Goal: Task Accomplishment & Management: Manage account settings

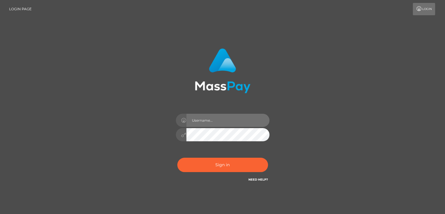
click at [218, 125] on input "text" at bounding box center [227, 120] width 83 height 13
type input "[EMAIL_ADDRESS][DOMAIN_NAME]"
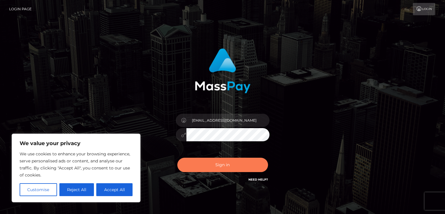
click at [226, 158] on button "Sign in" at bounding box center [222, 165] width 91 height 14
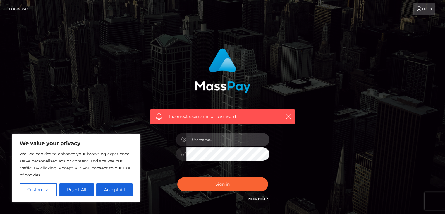
type input "[EMAIL_ADDRESS][DOMAIN_NAME]"
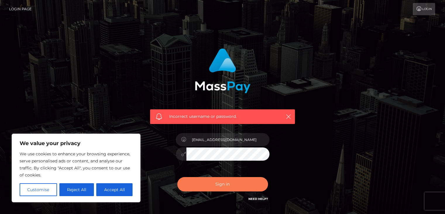
click at [226, 180] on button "Sign in" at bounding box center [222, 184] width 91 height 14
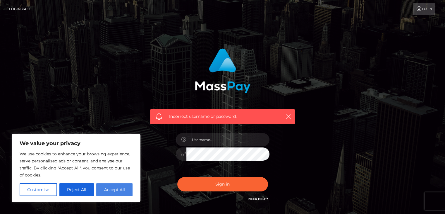
type input "[EMAIL_ADDRESS][DOMAIN_NAME]"
click at [112, 185] on button "Accept All" at bounding box center [114, 189] width 36 height 13
checkbox input "true"
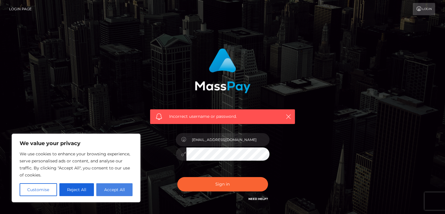
checkbox input "true"
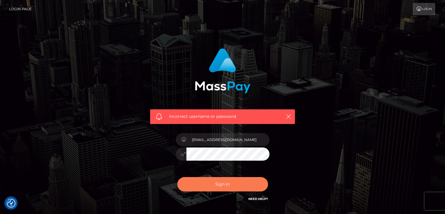
click at [230, 181] on button "Sign in" at bounding box center [222, 184] width 91 height 14
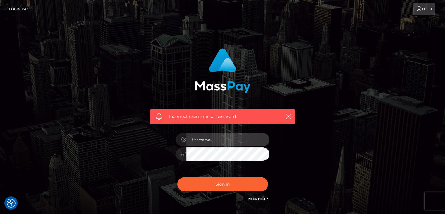
type input "[EMAIL_ADDRESS][DOMAIN_NAME]"
click at [117, 169] on div "Incorrect username or password. alenasalygina@gmail.com" at bounding box center [223, 128] width 334 height 168
click at [177, 177] on button "Sign in" at bounding box center [222, 184] width 91 height 14
